Goal: Information Seeking & Learning: Find specific fact

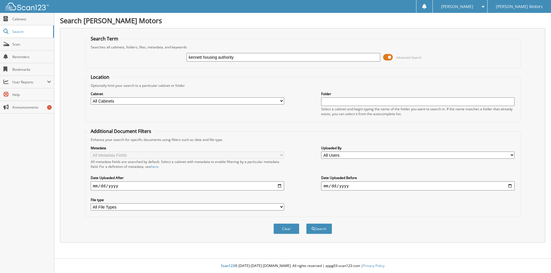
type input "kennett housing authority"
click at [389, 58] on span at bounding box center [388, 57] width 10 height 9
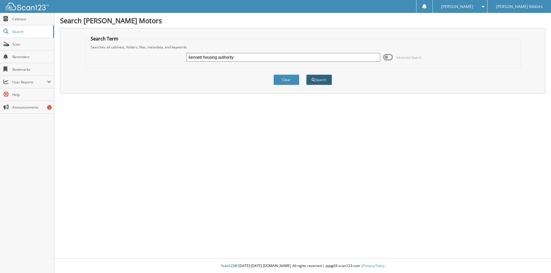
click at [320, 81] on button "Search" at bounding box center [319, 80] width 26 height 11
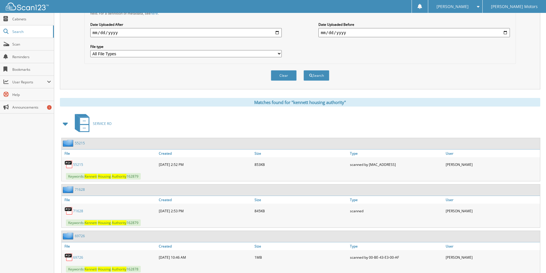
scroll to position [143, 0]
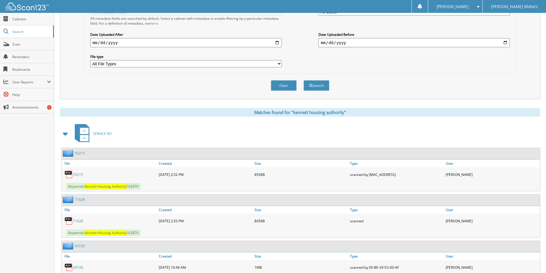
click at [80, 175] on link "55215" at bounding box center [78, 174] width 10 height 5
